Goal: Find specific page/section: Find specific page/section

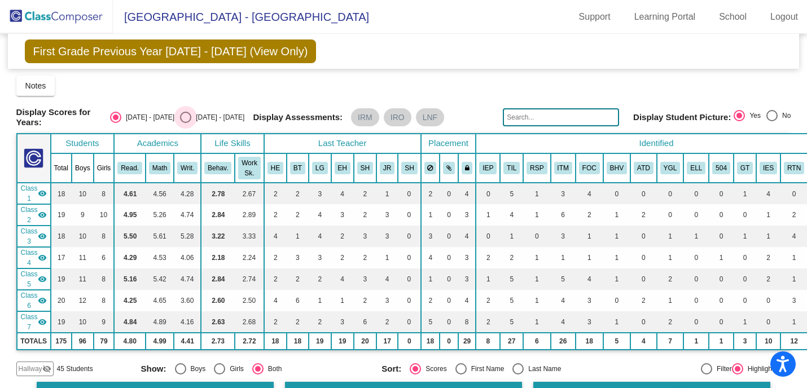
click at [191, 120] on div "Select an option" at bounding box center [185, 117] width 11 height 11
click at [186, 123] on input "[DATE] - [DATE]" at bounding box center [185, 123] width 1 height 1
radio input "true"
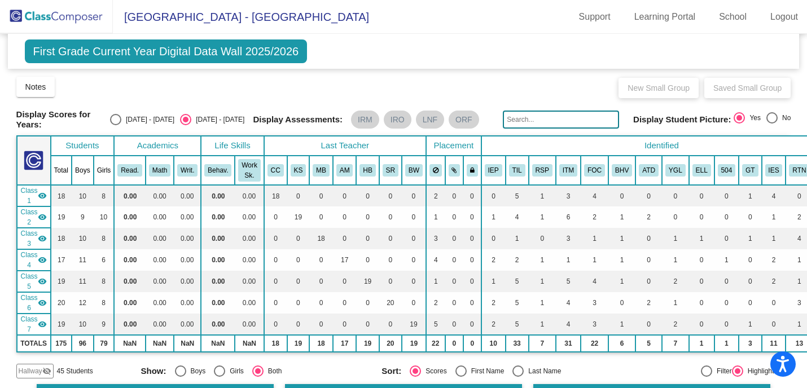
click at [680, 39] on div "First Grade Current Year Digital Data Wall 2025/2026 Add, Move, or Retain Stude…" at bounding box center [404, 51] width 792 height 35
click at [49, 14] on img at bounding box center [56, 16] width 113 height 33
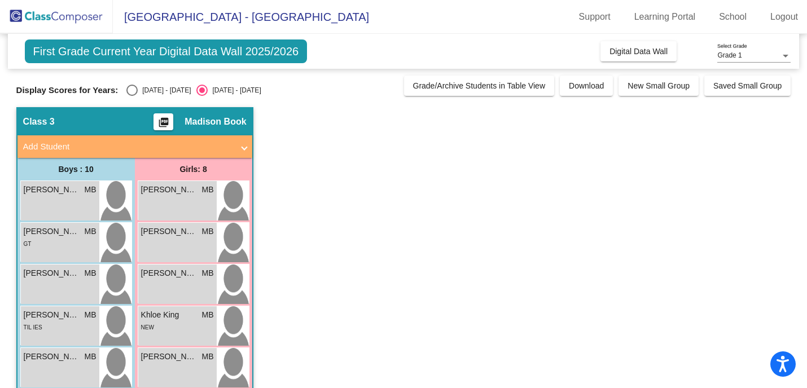
click at [132, 87] on div "Select an option" at bounding box center [131, 90] width 11 height 11
click at [132, 96] on input "[DATE] - [DATE]" at bounding box center [131, 96] width 1 height 1
radio input "true"
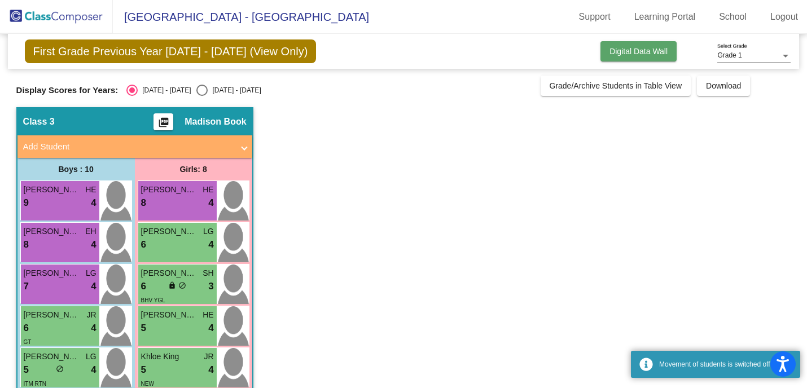
click at [624, 55] on span "Digital Data Wall" at bounding box center [638, 51] width 58 height 9
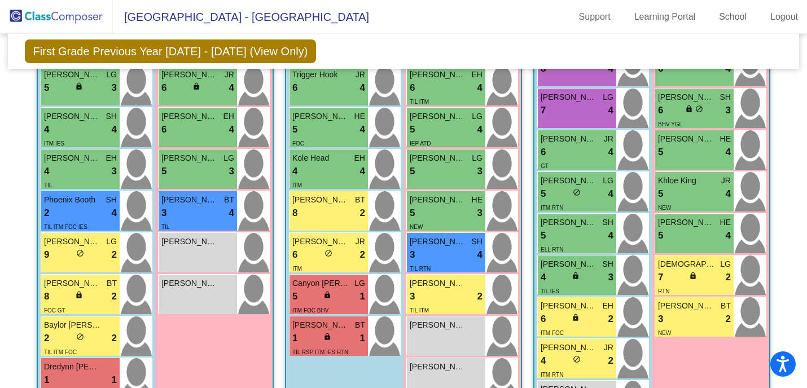
scroll to position [450, 0]
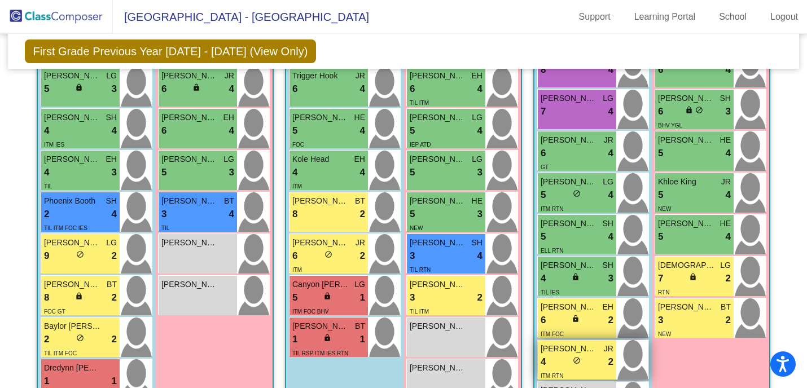
click at [591, 357] on div "4 lock do_not_disturb_alt 2" at bounding box center [576, 362] width 73 height 15
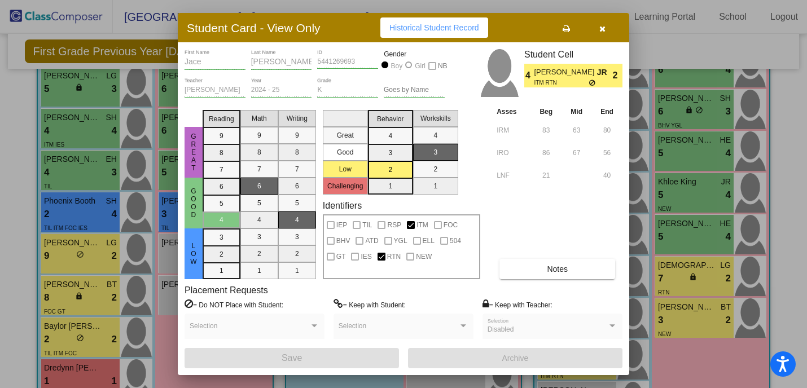
click at [309, 332] on span at bounding box center [250, 330] width 120 height 8
click at [314, 320] on div "Selection" at bounding box center [255, 329] width 130 height 20
click at [603, 27] on icon "button" at bounding box center [602, 29] width 6 height 8
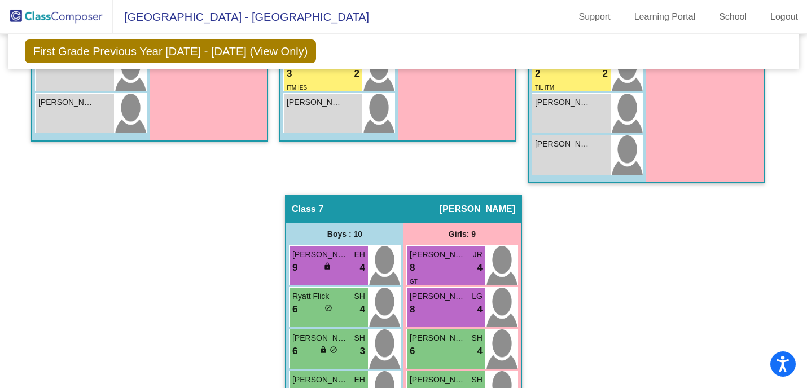
scroll to position [1484, 0]
